Goal: Find specific page/section: Find specific page/section

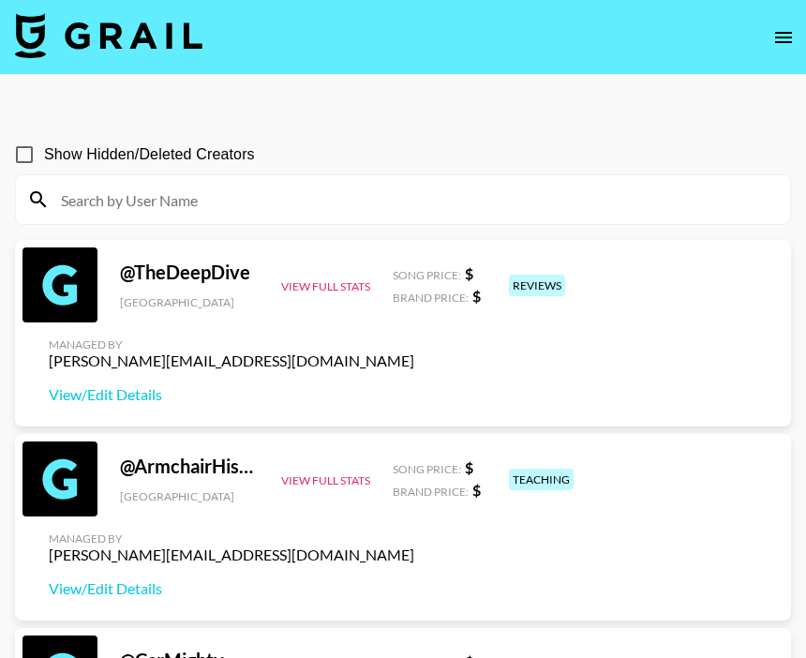
click at [437, 199] on input at bounding box center [414, 200] width 729 height 30
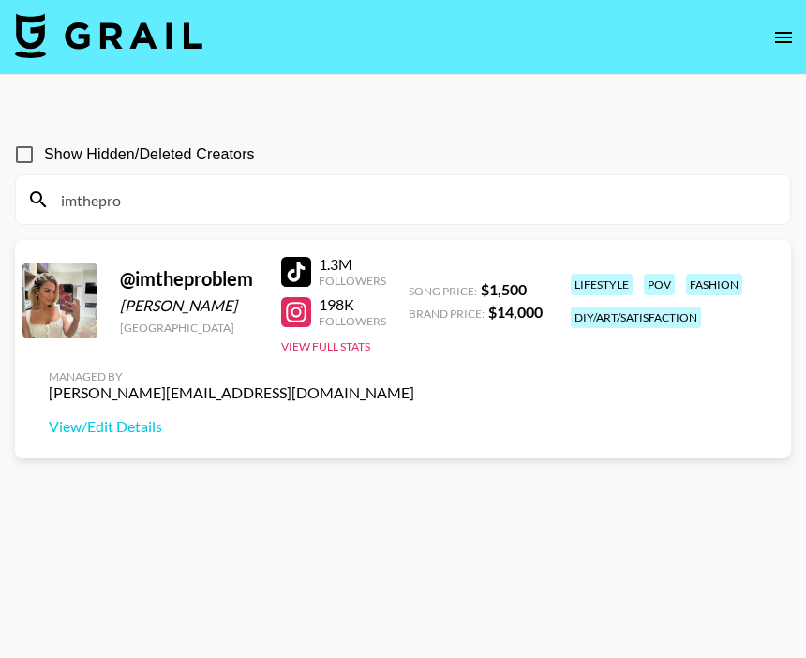
drag, startPoint x: 174, startPoint y: 189, endPoint x: 148, endPoint y: 197, distance: 27.3
click at [149, 199] on input "imthepro" at bounding box center [414, 200] width 729 height 30
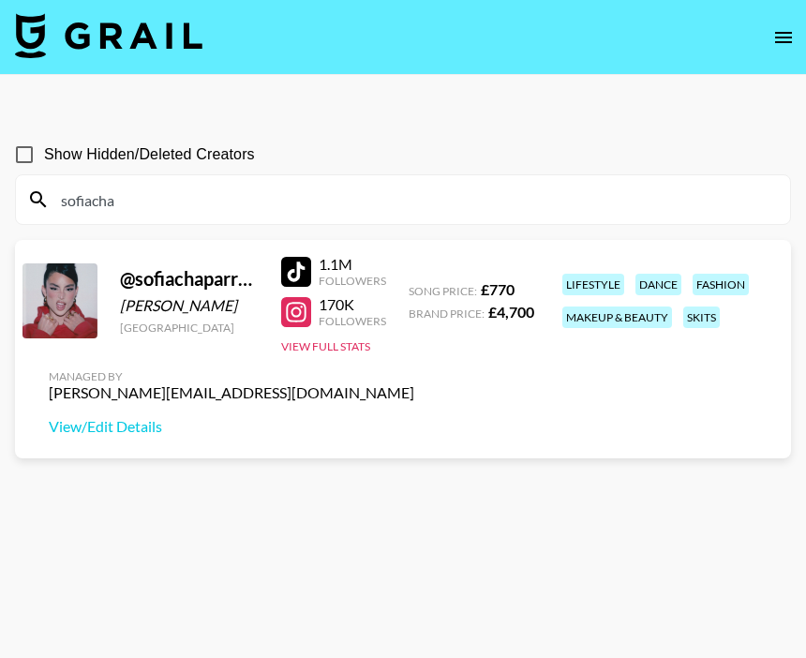
type input "sofiacha"
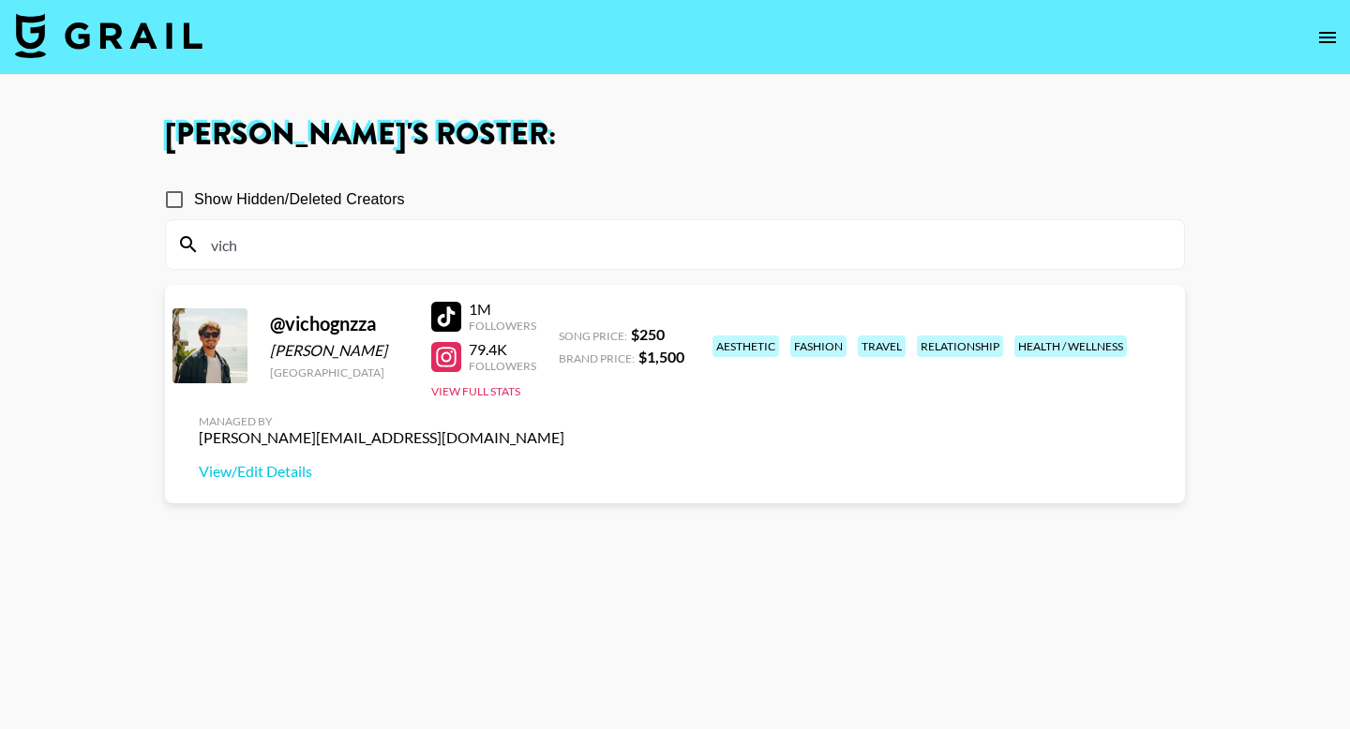
drag, startPoint x: 333, startPoint y: 248, endPoint x: 112, endPoint y: 248, distance: 221.2
click at [112, 248] on main "[PERSON_NAME] 's Roster: Show Hidden/Deleted Creators vich @ vichognzza [PERSON…" at bounding box center [675, 432] width 1350 height 714
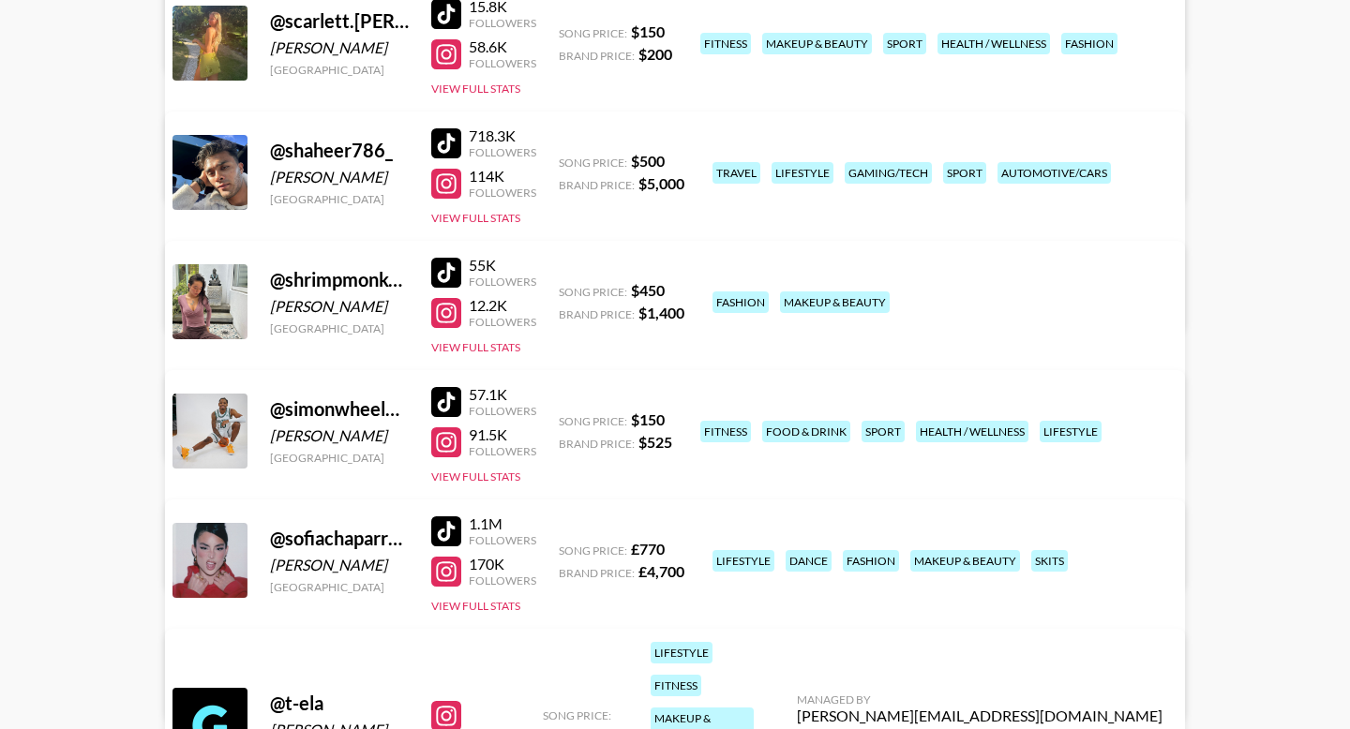
scroll to position [3533, 0]
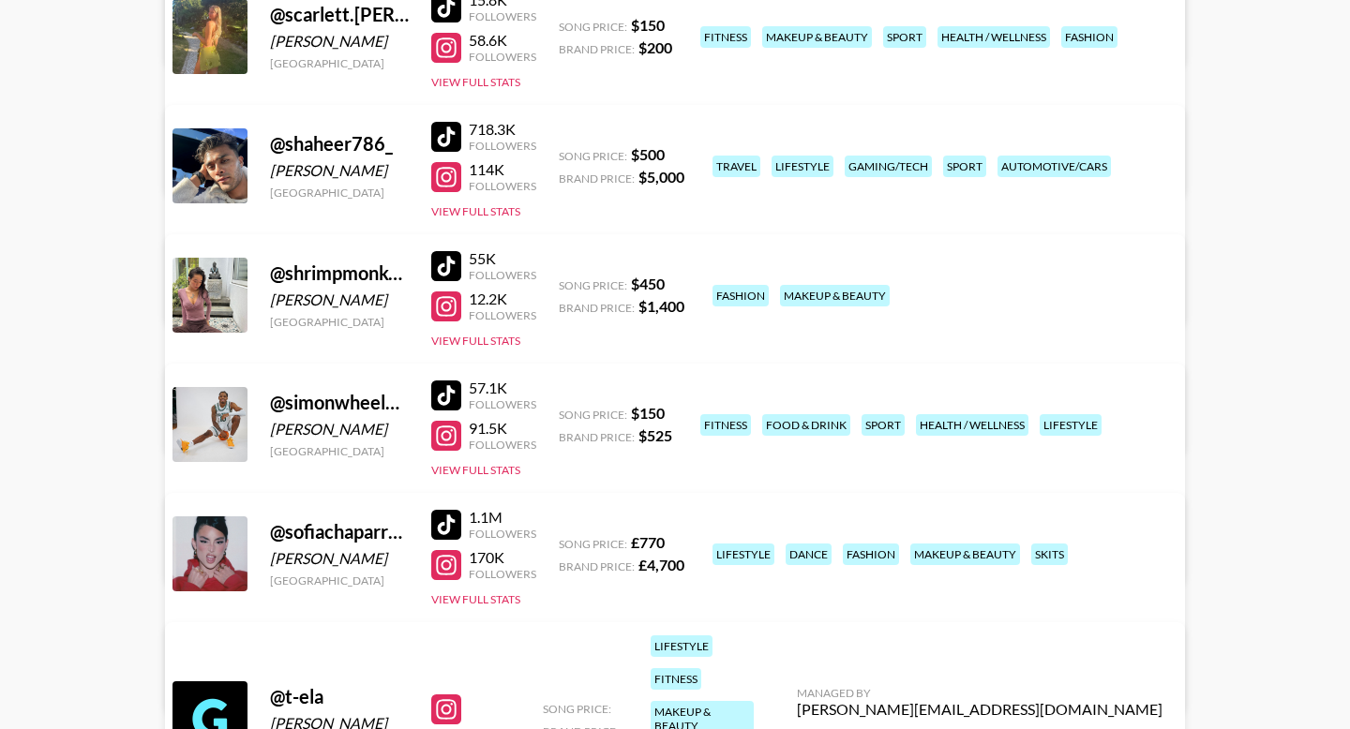
click at [455, 523] on div at bounding box center [446, 525] width 30 height 30
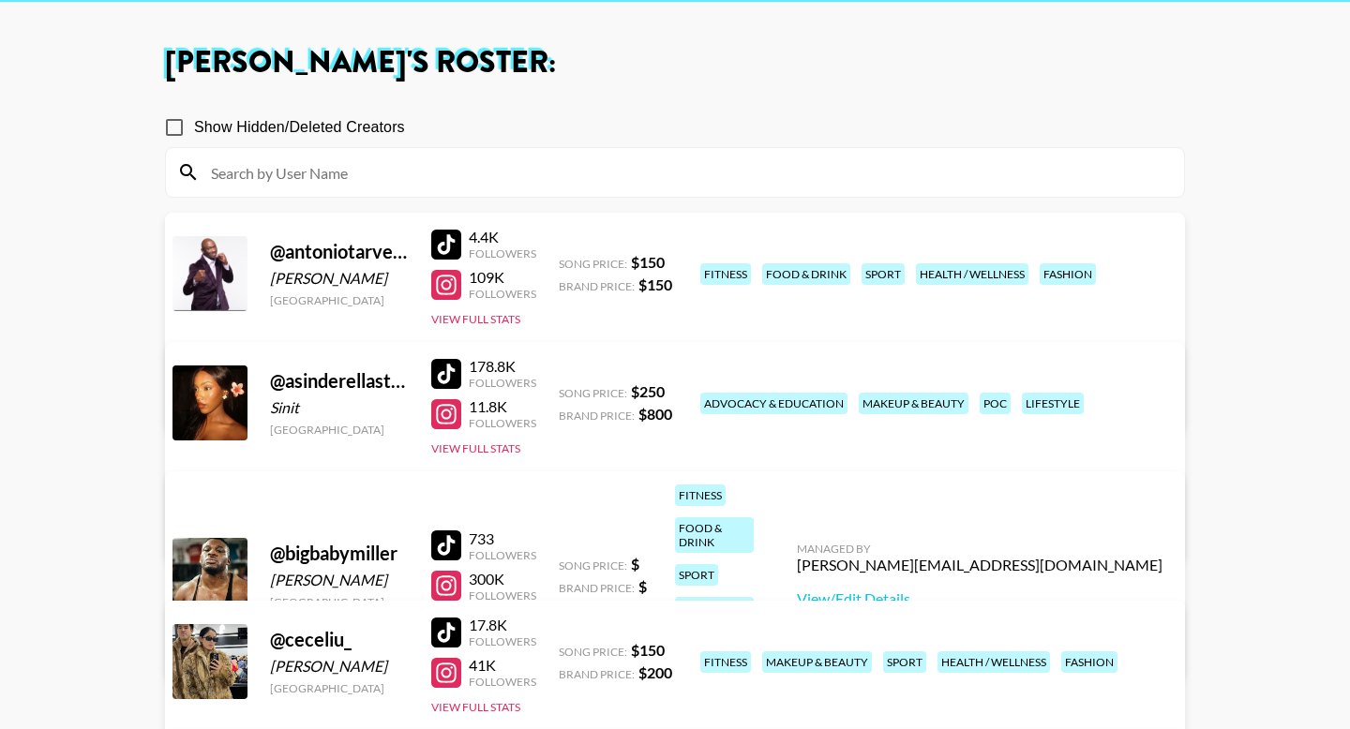
scroll to position [0, 0]
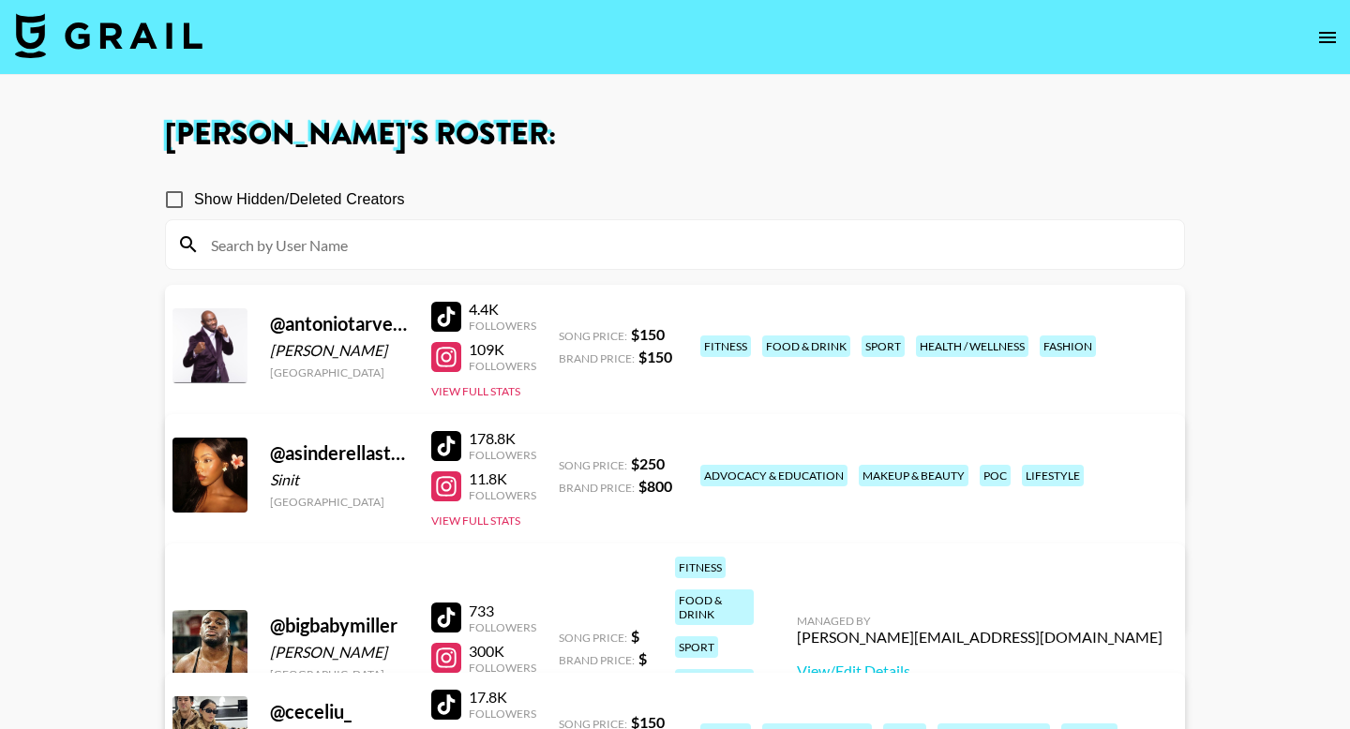
click at [561, 236] on input at bounding box center [686, 245] width 973 height 30
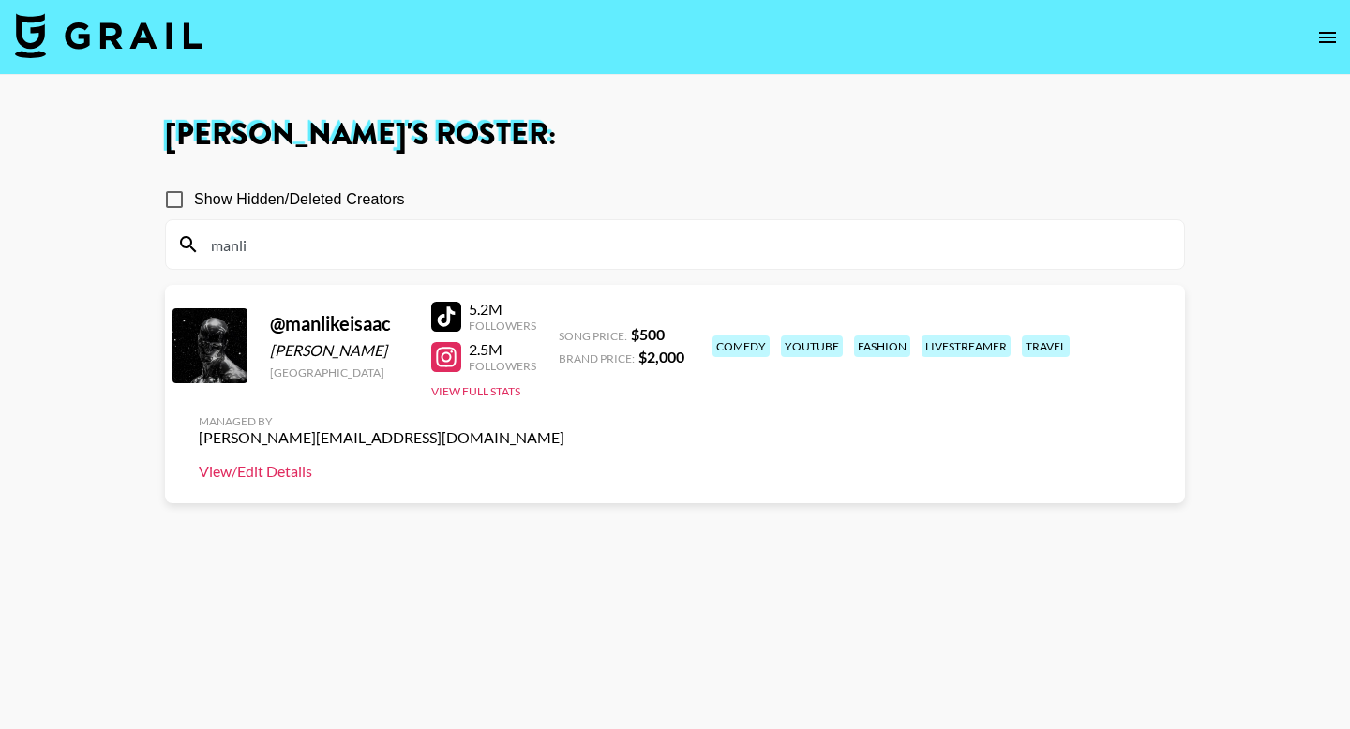
click at [564, 462] on link "View/Edit Details" at bounding box center [382, 471] width 366 height 19
click at [1321, 39] on icon "open drawer" at bounding box center [1327, 37] width 22 height 22
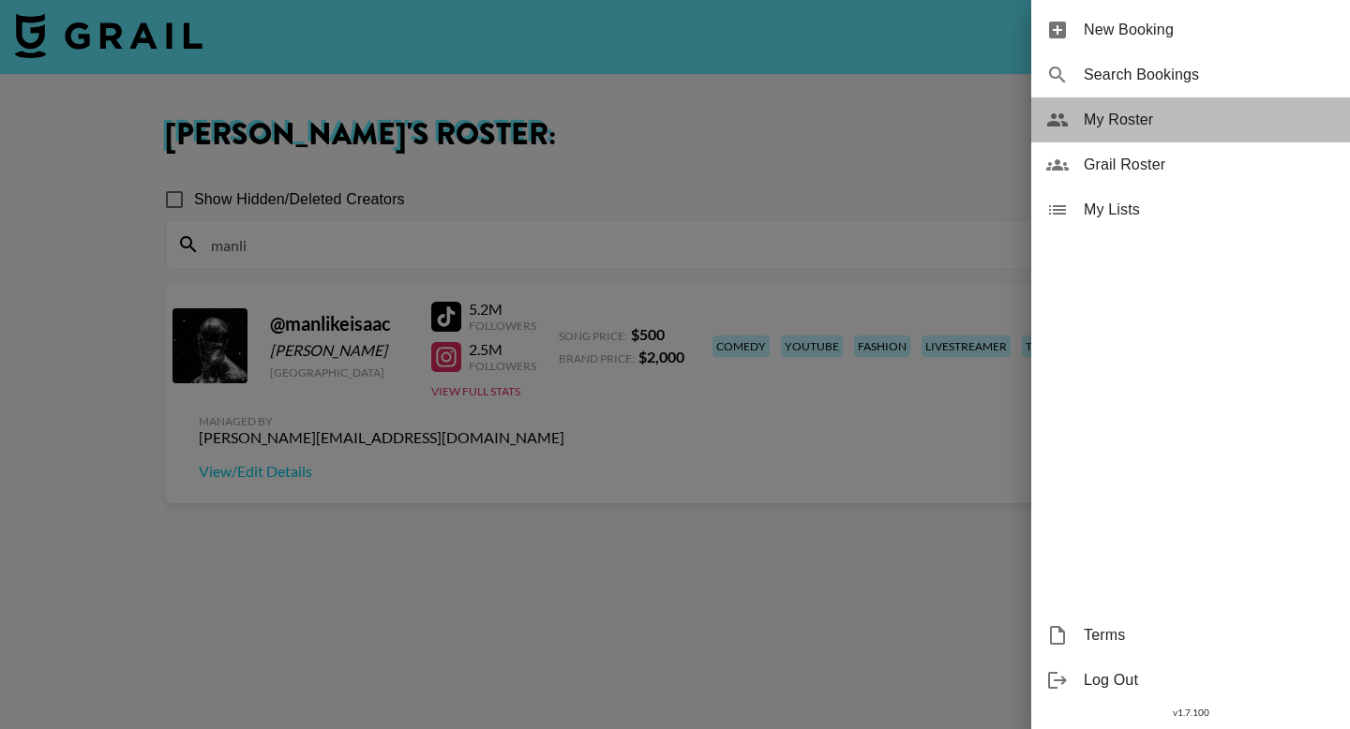
click at [1117, 129] on span "My Roster" at bounding box center [1209, 120] width 251 height 22
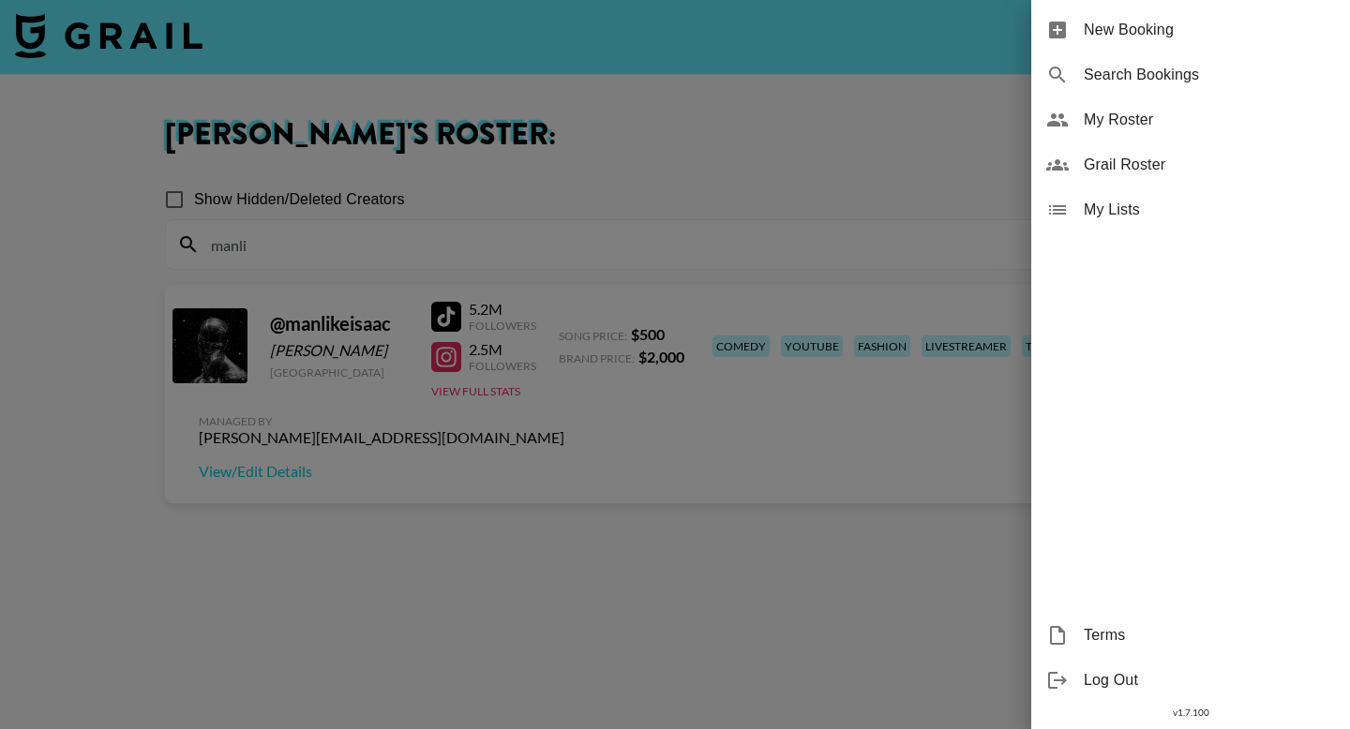
click at [702, 217] on div at bounding box center [675, 364] width 1350 height 729
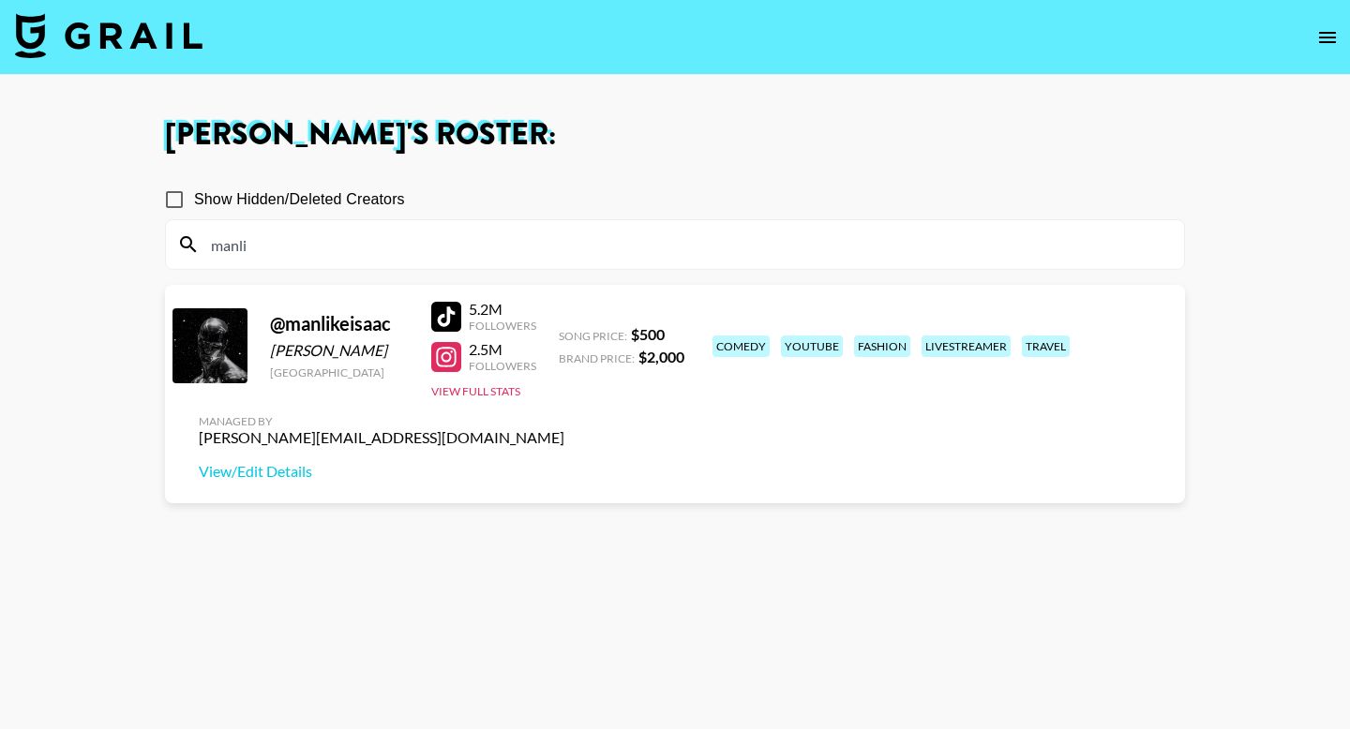
click at [1322, 40] on icon "open drawer" at bounding box center [1327, 37] width 22 height 22
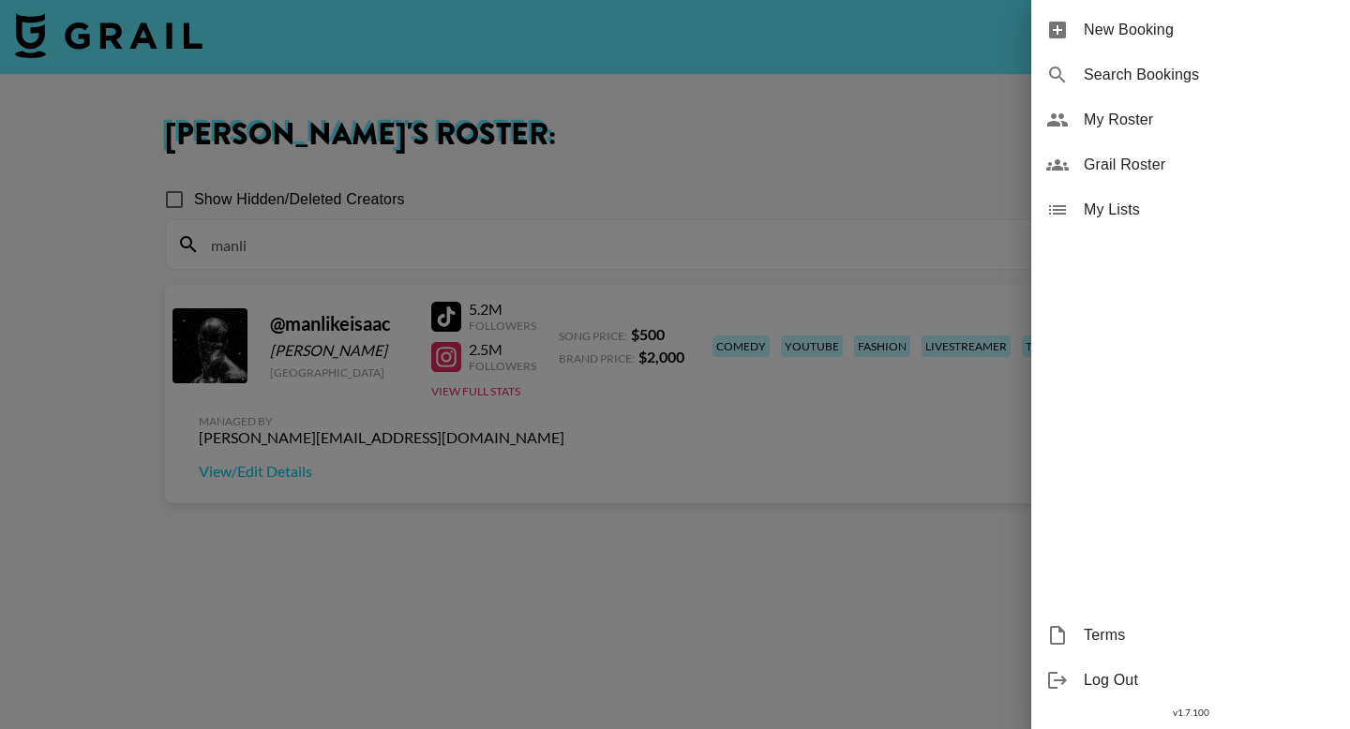
click at [1147, 110] on span "My Roster" at bounding box center [1209, 120] width 251 height 22
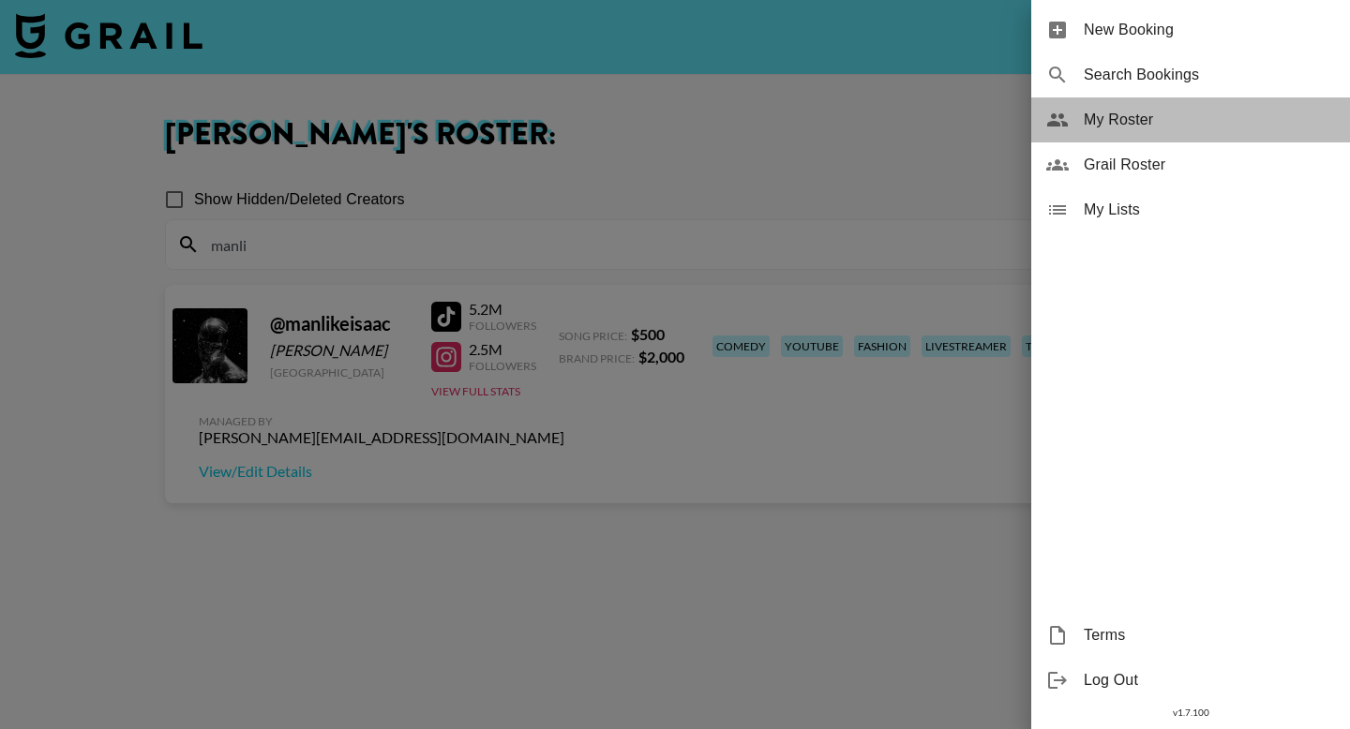
click at [1133, 129] on span "My Roster" at bounding box center [1209, 120] width 251 height 22
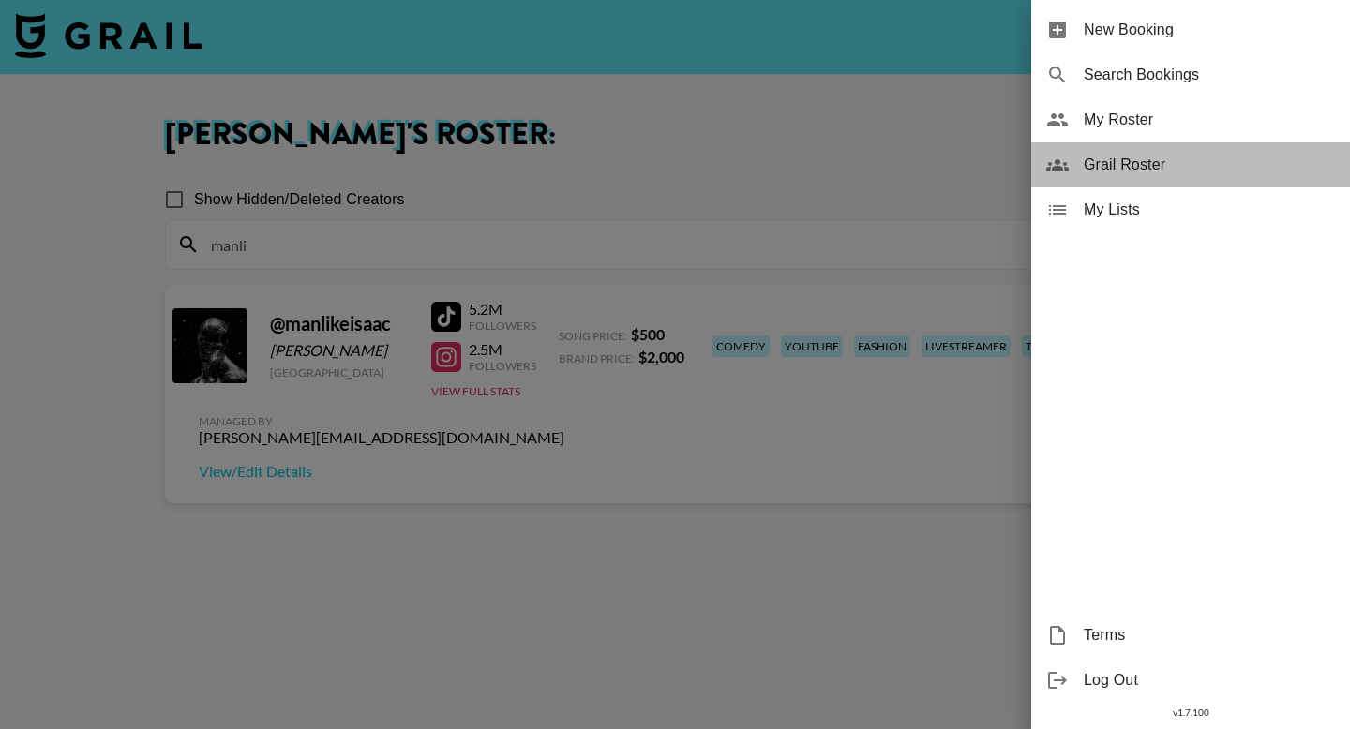
click at [1116, 173] on span "Grail Roster" at bounding box center [1209, 165] width 251 height 22
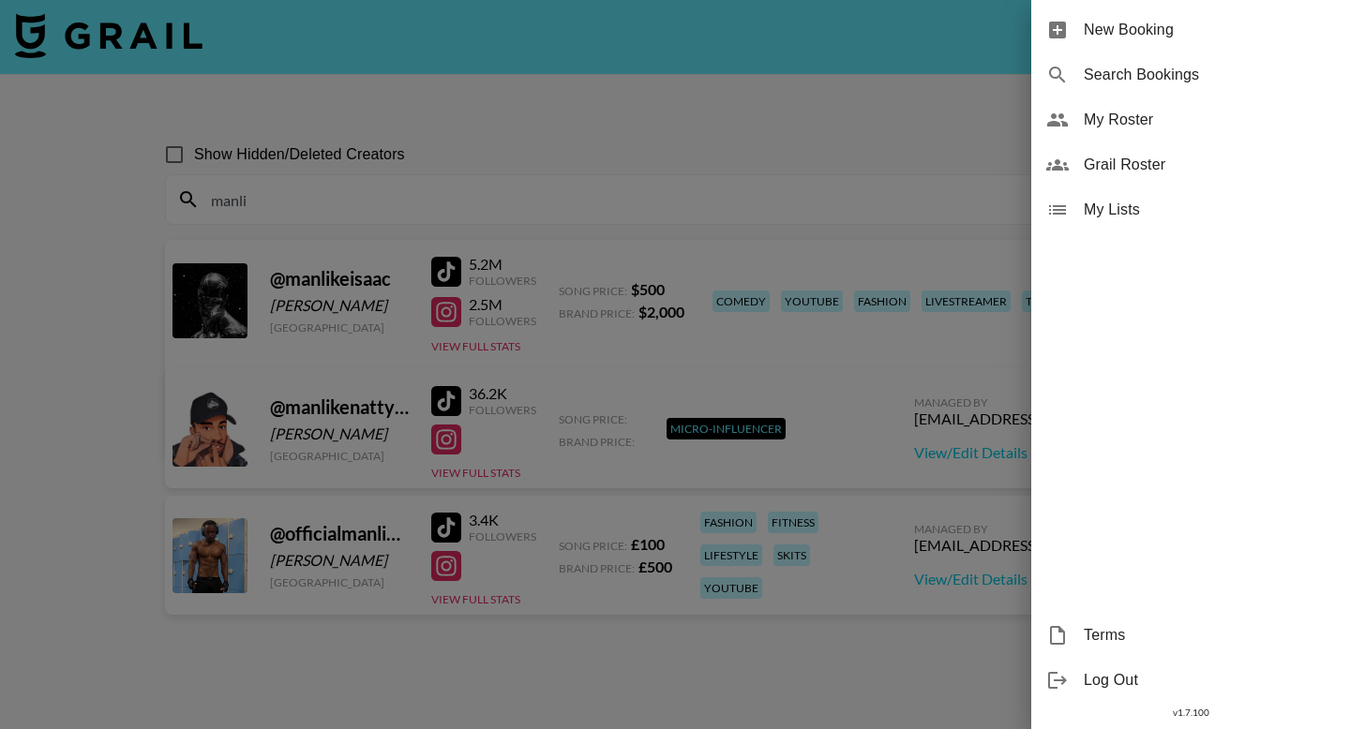
click at [476, 211] on div at bounding box center [675, 364] width 1350 height 729
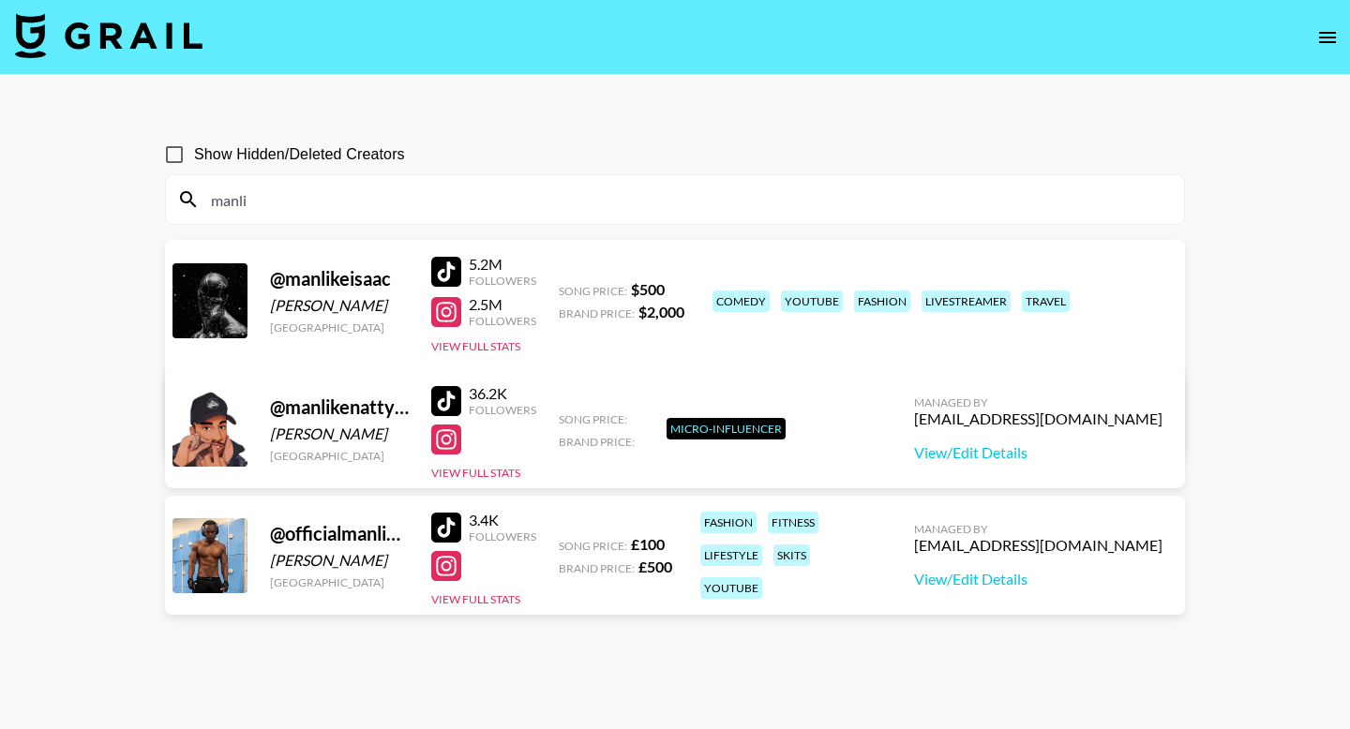
drag, startPoint x: 465, startPoint y: 206, endPoint x: 155, endPoint y: 208, distance: 310.3
click at [155, 208] on div "Show Hidden/Deleted Creators manli @ manlikeisaac [PERSON_NAME] [GEOGRAPHIC_DAT…" at bounding box center [675, 409] width 1050 height 579
drag, startPoint x: 253, startPoint y: 197, endPoint x: 211, endPoint y: 197, distance: 42.2
click at [211, 197] on input "manli" at bounding box center [686, 200] width 973 height 30
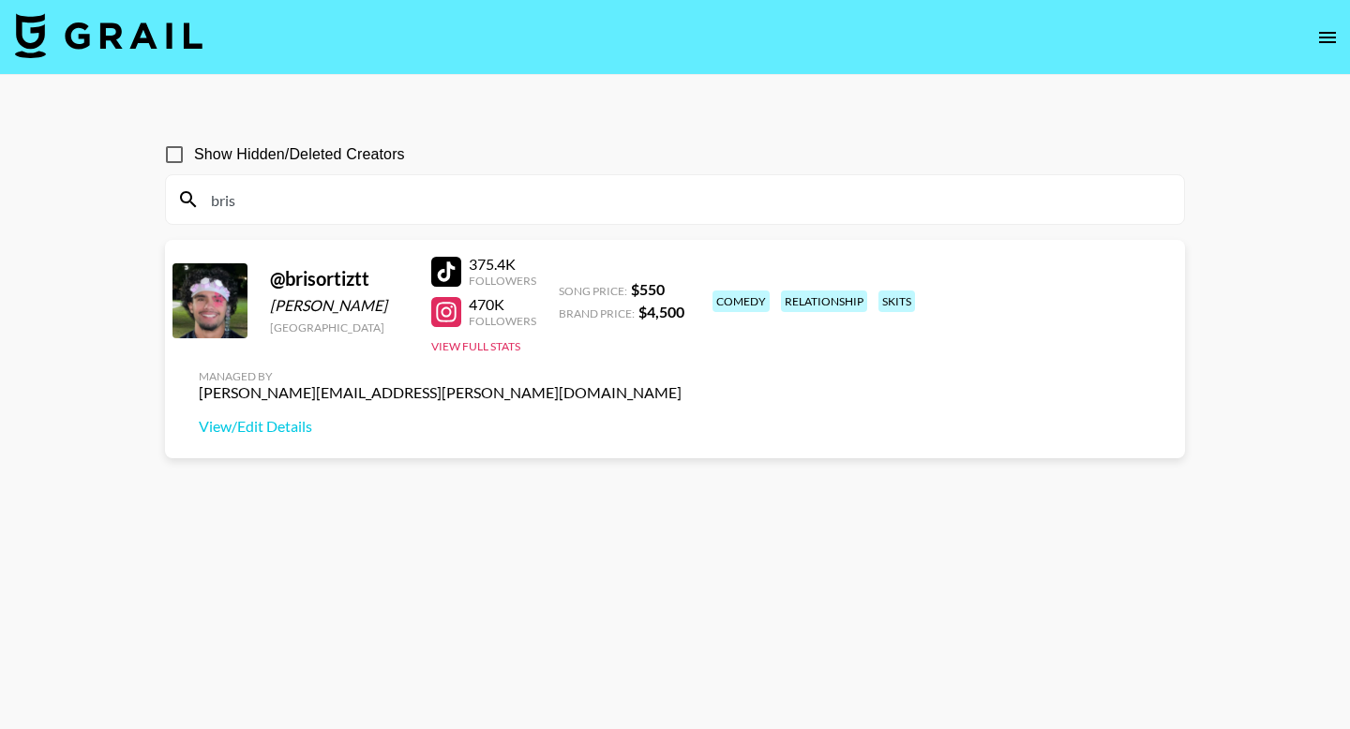
type input "bris"
click at [445, 276] on div at bounding box center [446, 272] width 30 height 30
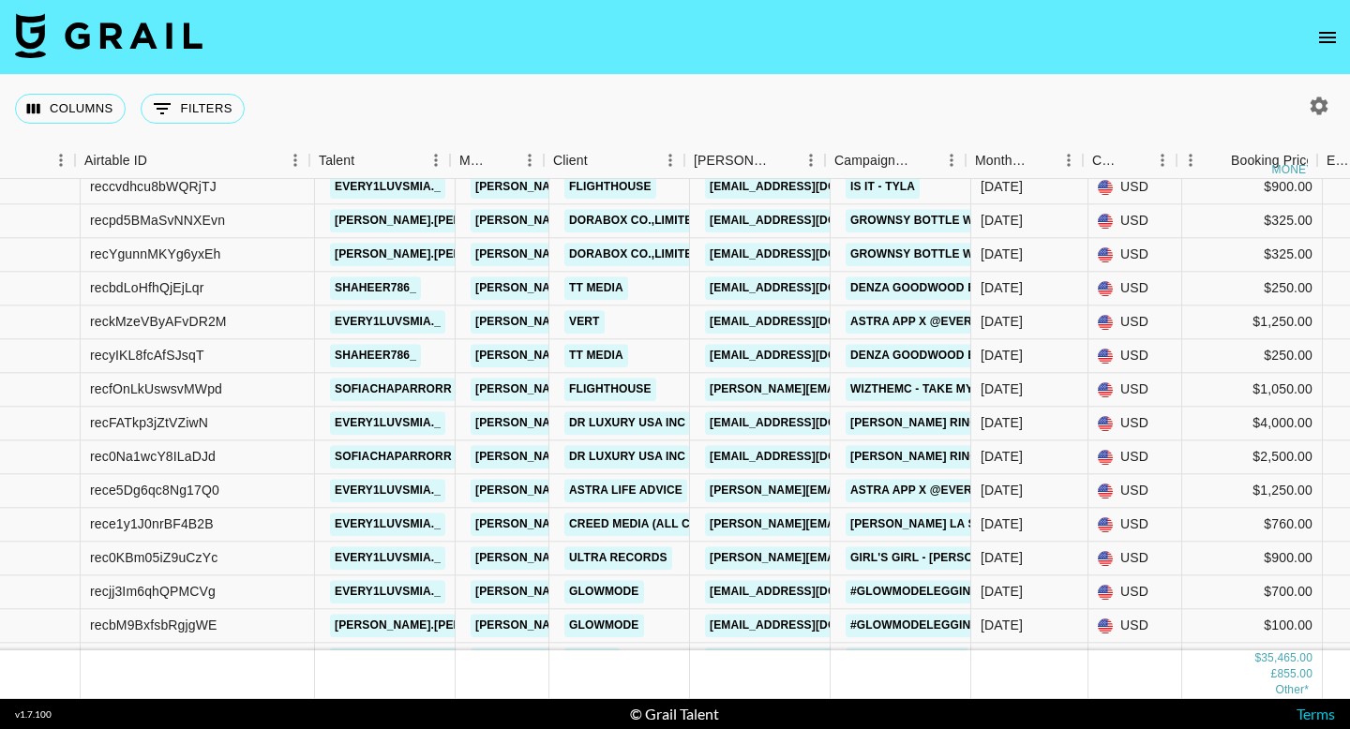
scroll to position [338, 83]
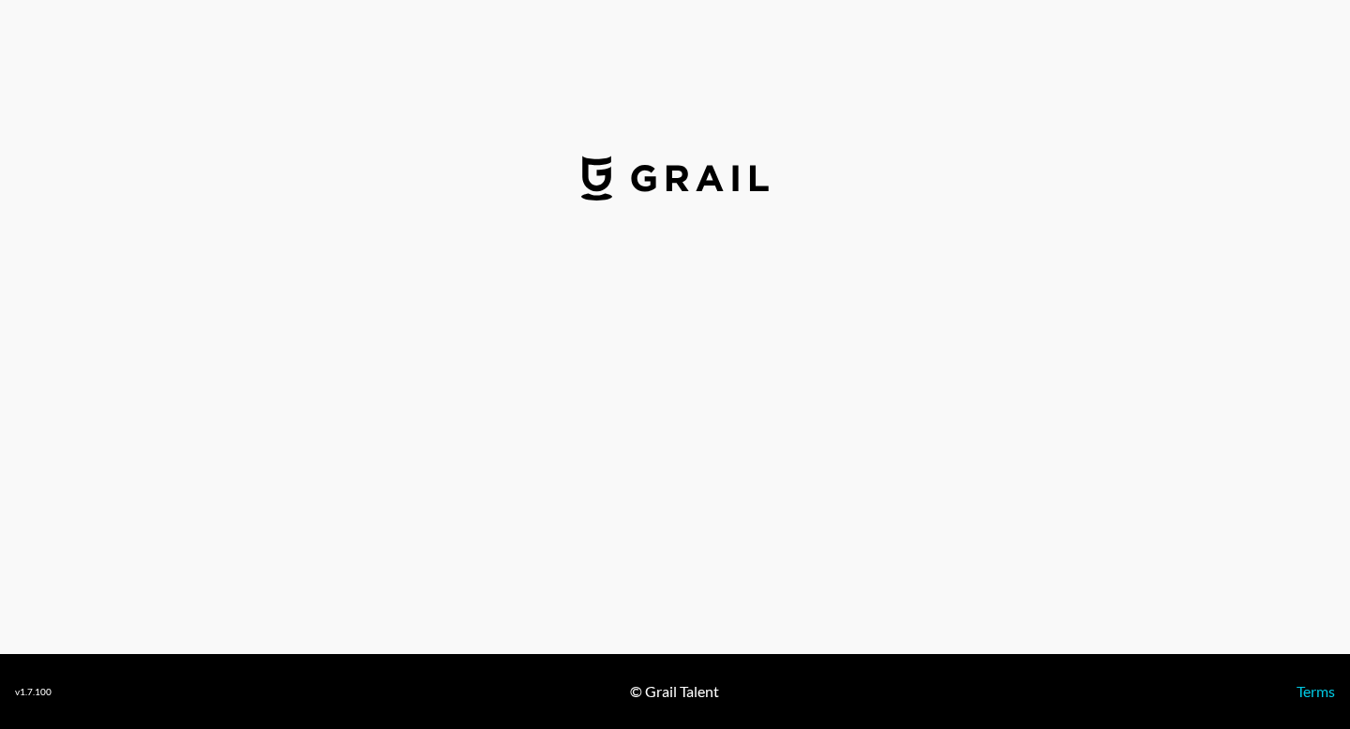
select select "USD"
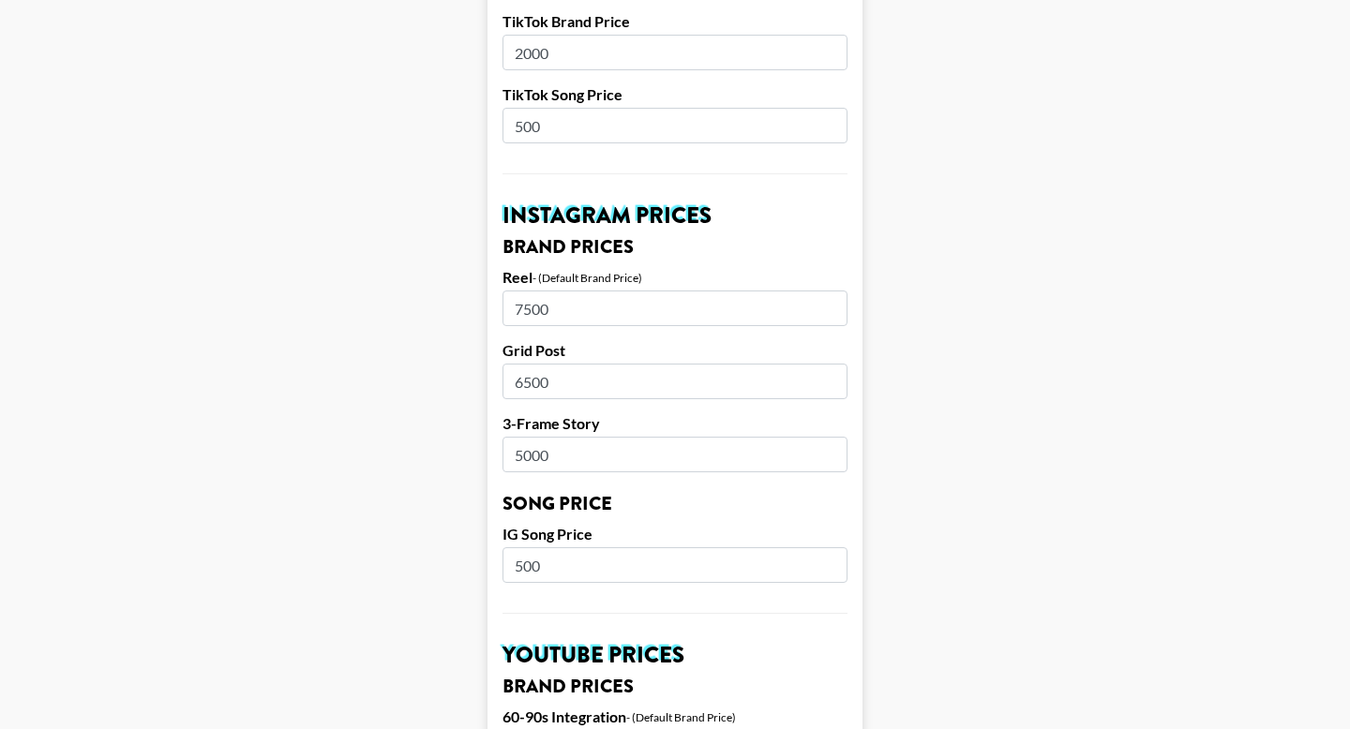
scroll to position [749, 0]
